Goal: Task Accomplishment & Management: Use online tool/utility

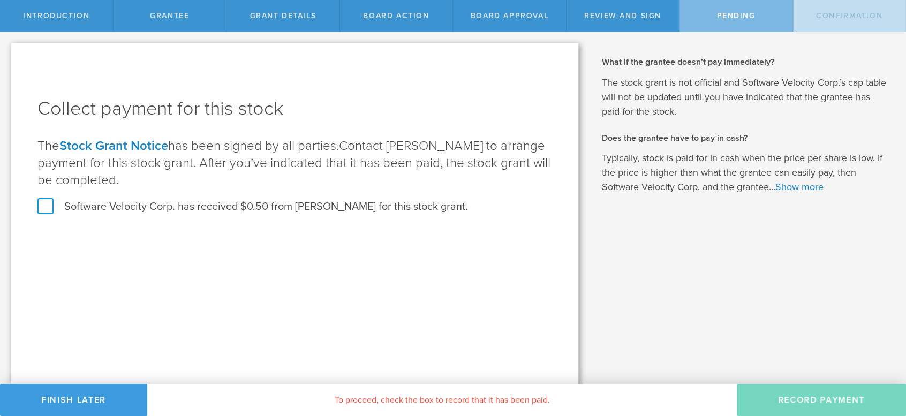
click at [50, 206] on label "Software Velocity Corp. has received $0.50 from James R. Gant for this stock gr…" at bounding box center [252, 207] width 430 height 14
click at [0, 0] on input "Software Velocity Corp. has received $0.50 from James R. Gant for this stock gr…" at bounding box center [0, 0] width 0 height 0
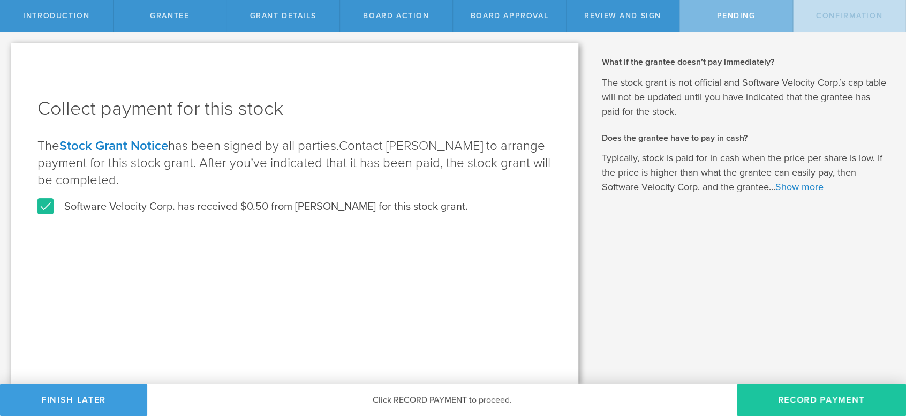
click at [799, 401] on button "Record Payment" at bounding box center [821, 400] width 169 height 32
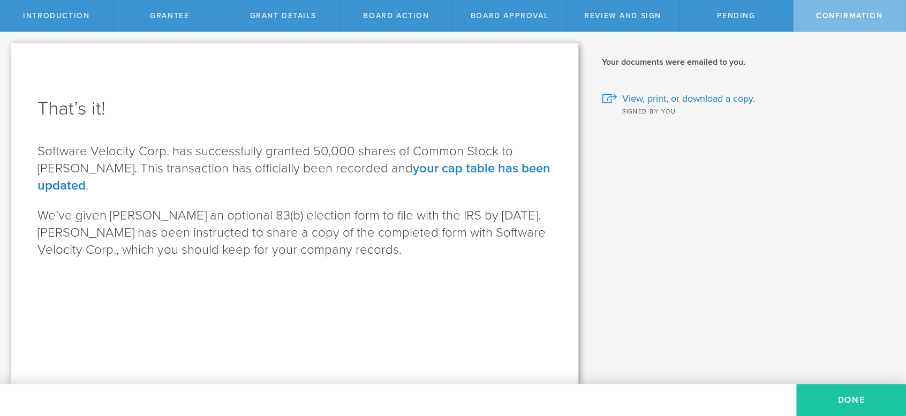
click at [861, 396] on button "Done" at bounding box center [851, 400] width 110 height 32
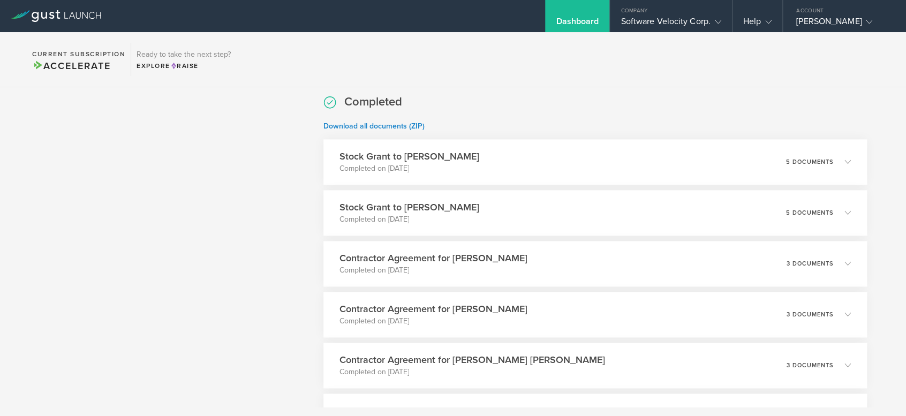
scroll to position [645, 0]
